Goal: Use online tool/utility: Utilize a website feature to perform a specific function

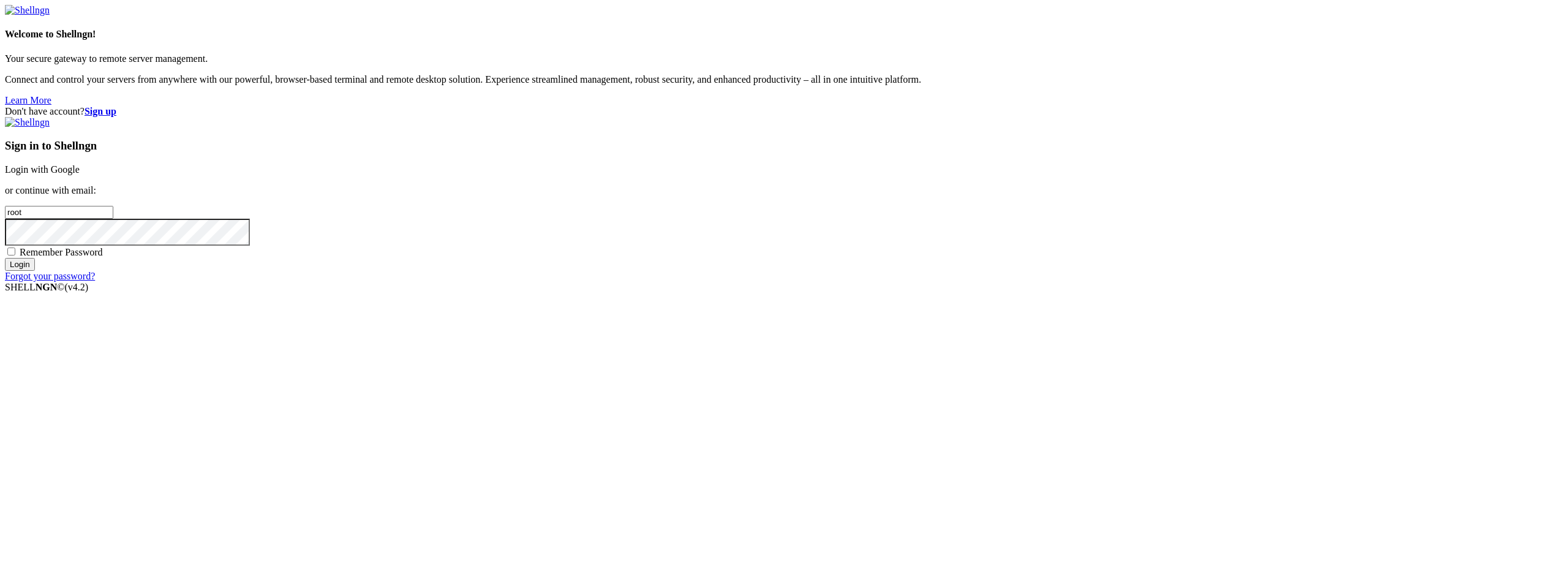
click at [79, 174] on link "Login with Google" at bounding box center [41, 169] width 75 height 10
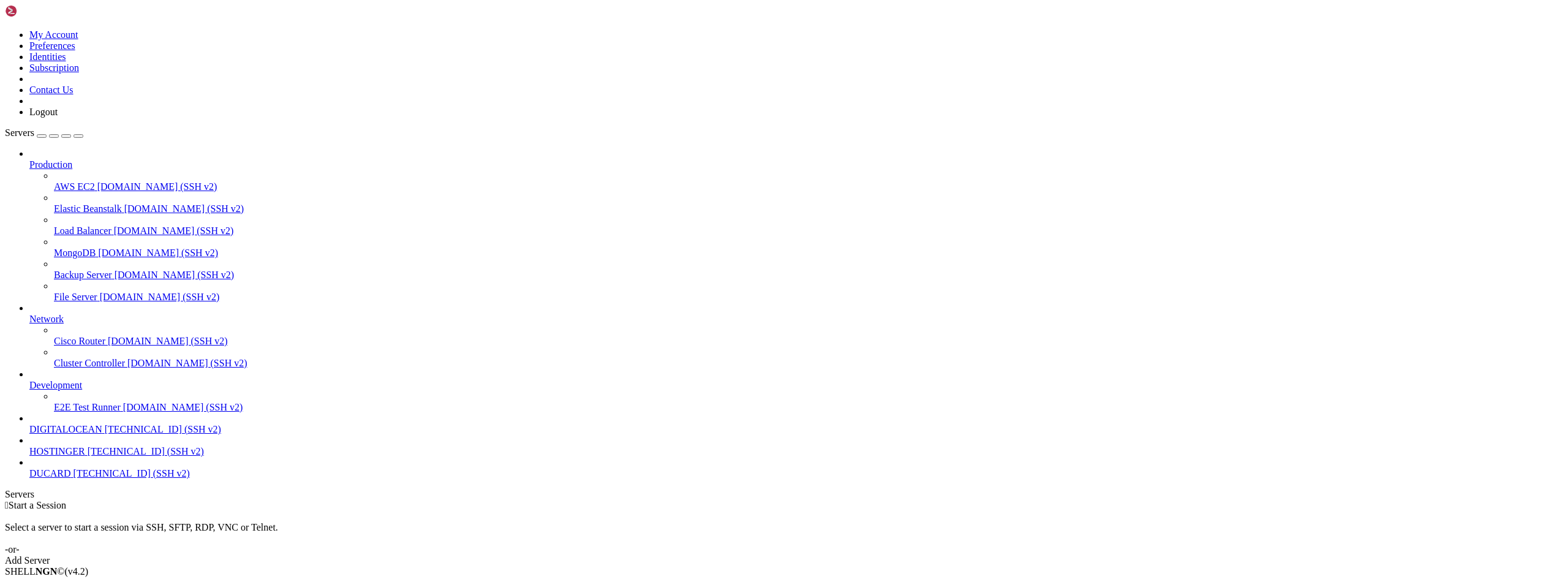
click at [69, 434] on span "DIGITALOCEAN" at bounding box center [65, 429] width 73 height 10
click at [244, 521] on div "" at bounding box center [796, 526] width 1534 height 11
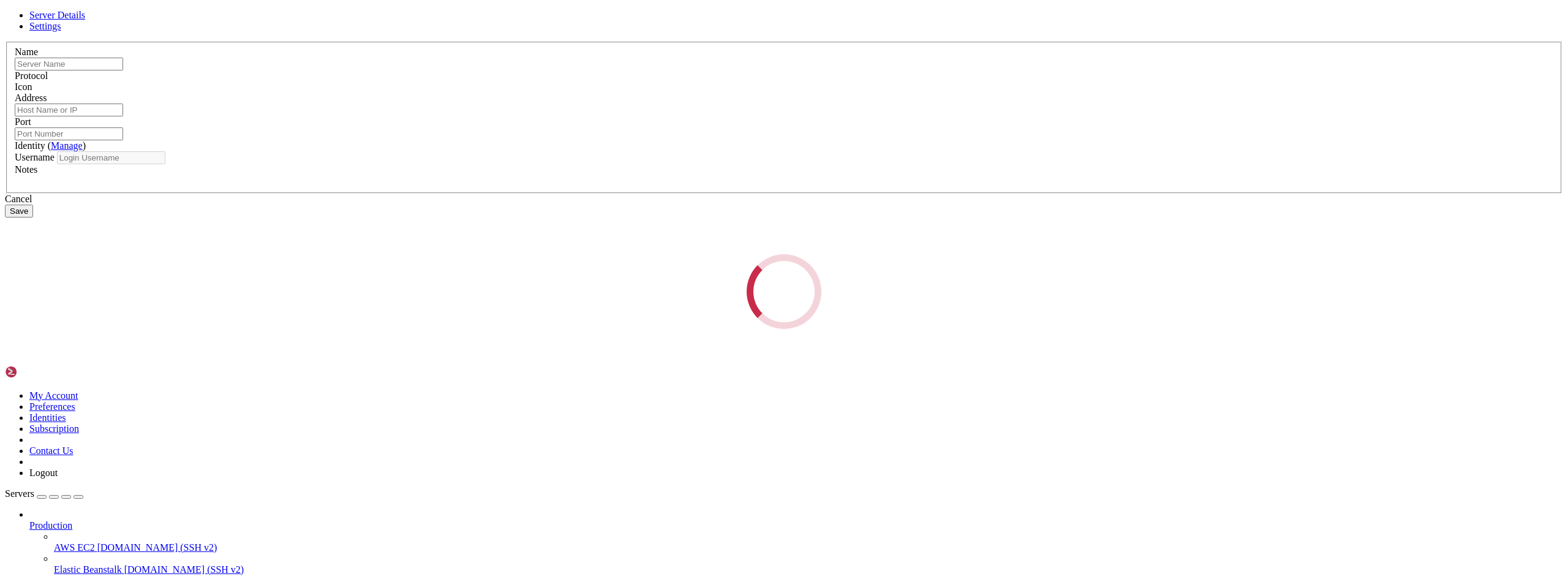
type input "DIGITALOCEAN"
type input "[TECHNICAL_ID]"
type input "22"
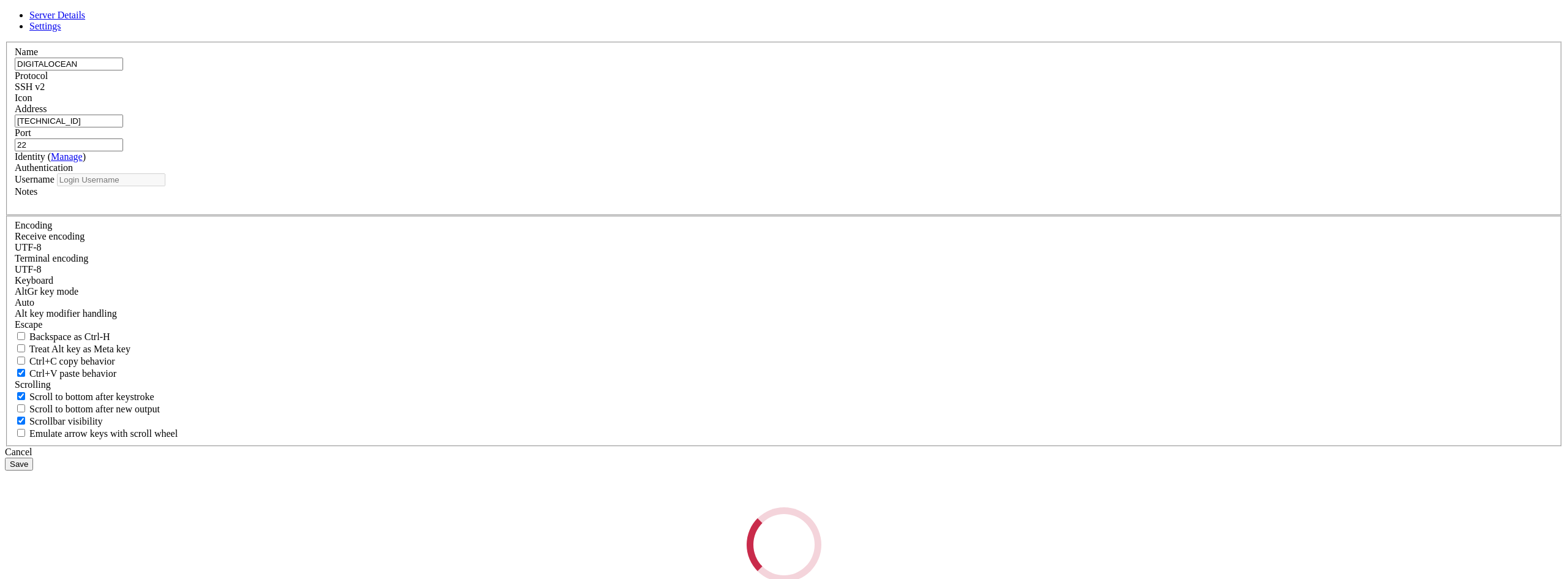
type input "root"
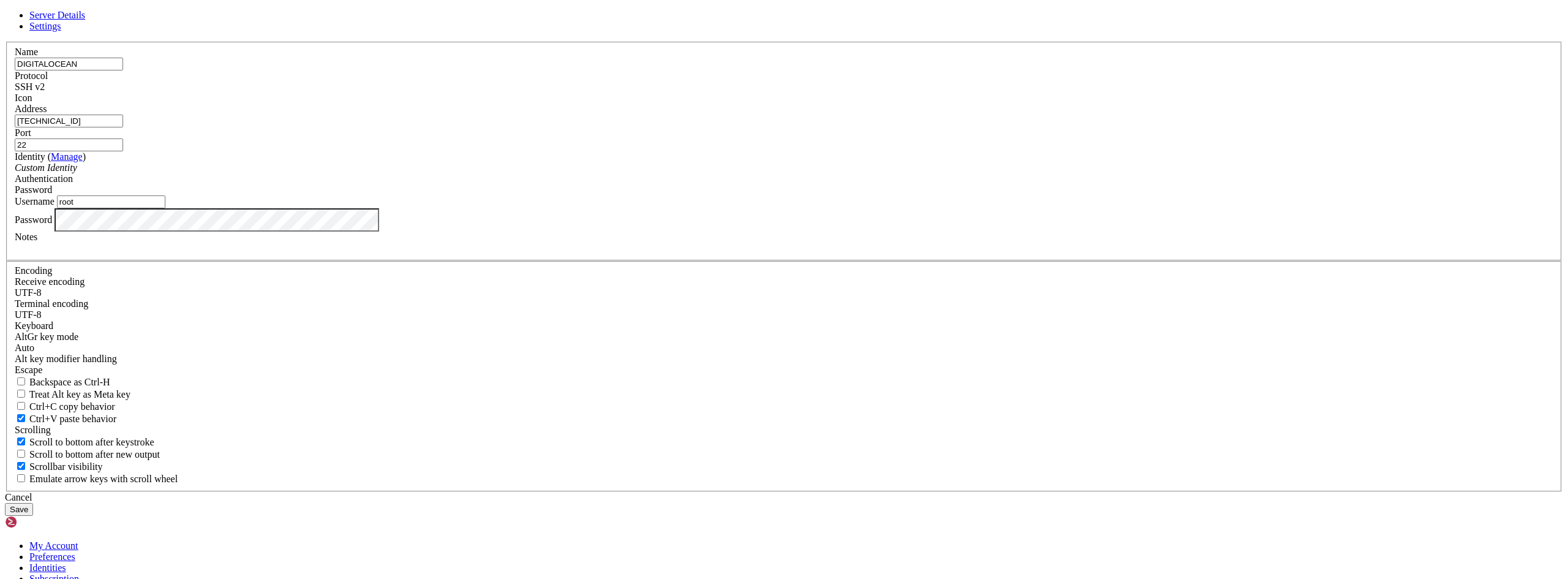
drag, startPoint x: 662, startPoint y: 222, endPoint x: 596, endPoint y: 217, distance: 66.2
click at [596, 217] on div "Server Details Settings Name DIGITALOCEAN Protocol SSH v2 Icon" at bounding box center [784, 263] width 1559 height 506
paste input "[TECHNICAL_ID]"
type input "[TECHNICAL_ID]"
click at [33, 503] on button "Save" at bounding box center [18, 510] width 29 height 13
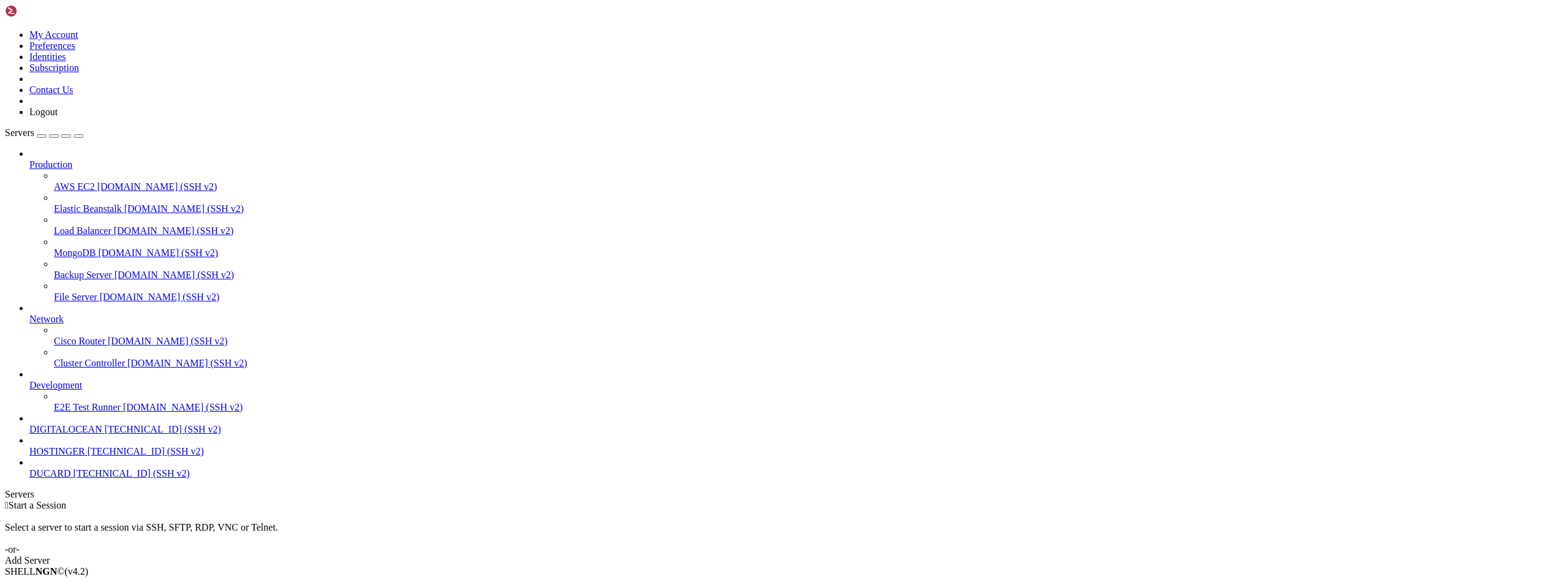
click at [55, 434] on span "DIGITALOCEAN" at bounding box center [65, 429] width 73 height 10
drag, startPoint x: 259, startPoint y: 1056, endPoint x: 265, endPoint y: 1121, distance: 65.3
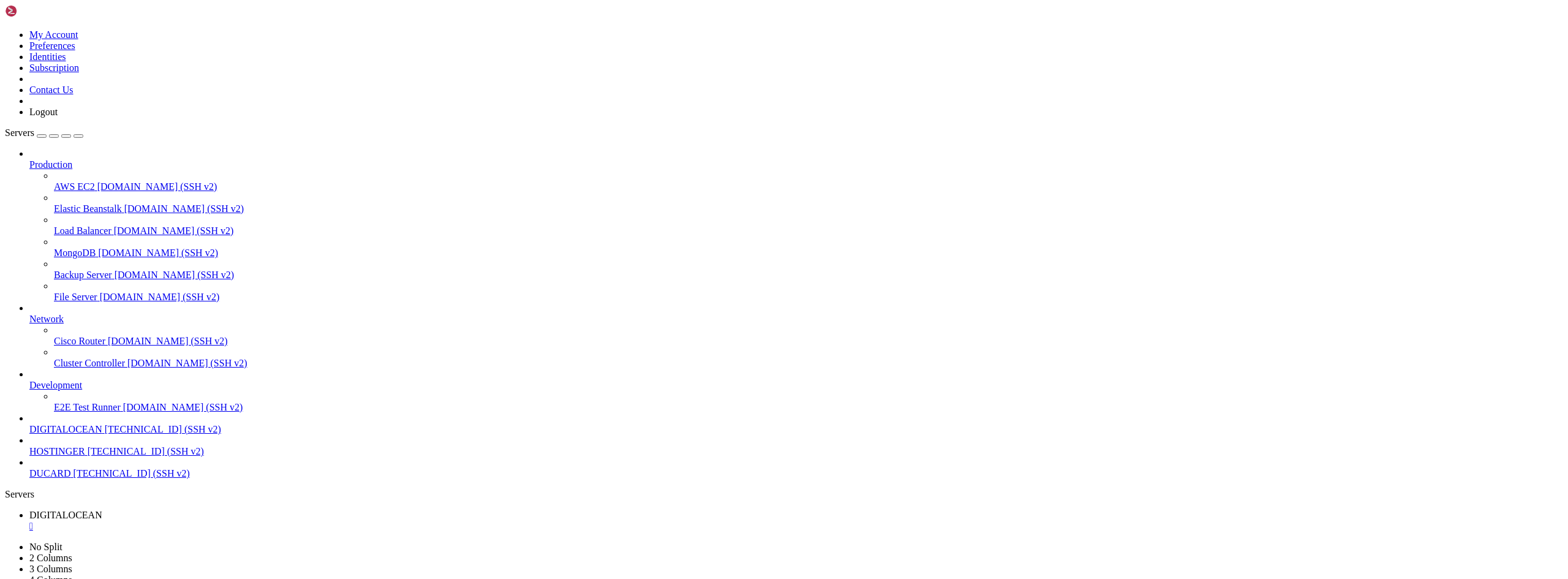
drag, startPoint x: 402, startPoint y: 1187, endPoint x: 12, endPoint y: 1110, distance: 397.5
